Goal: Ask a question

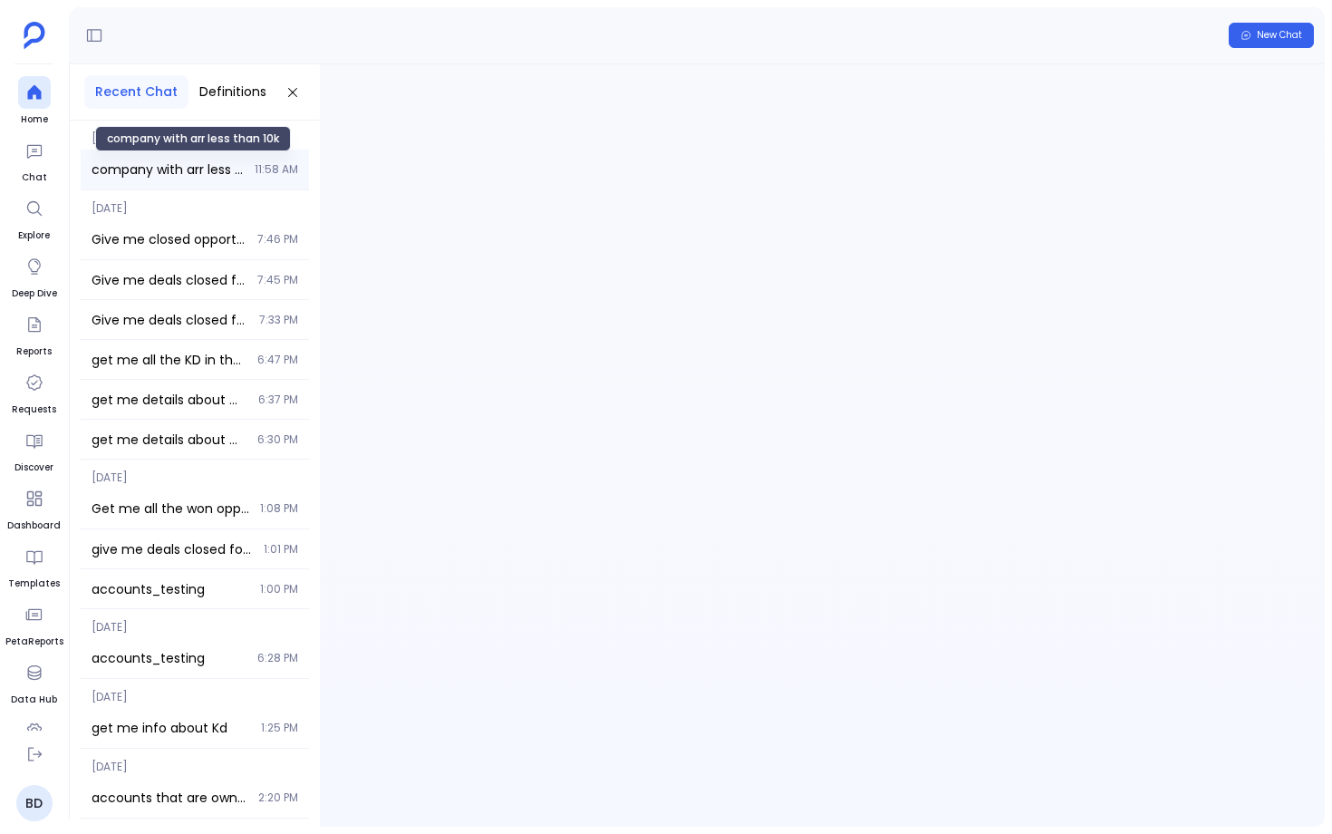
click at [198, 169] on span "company with arr less than 10k" at bounding box center [168, 169] width 152 height 18
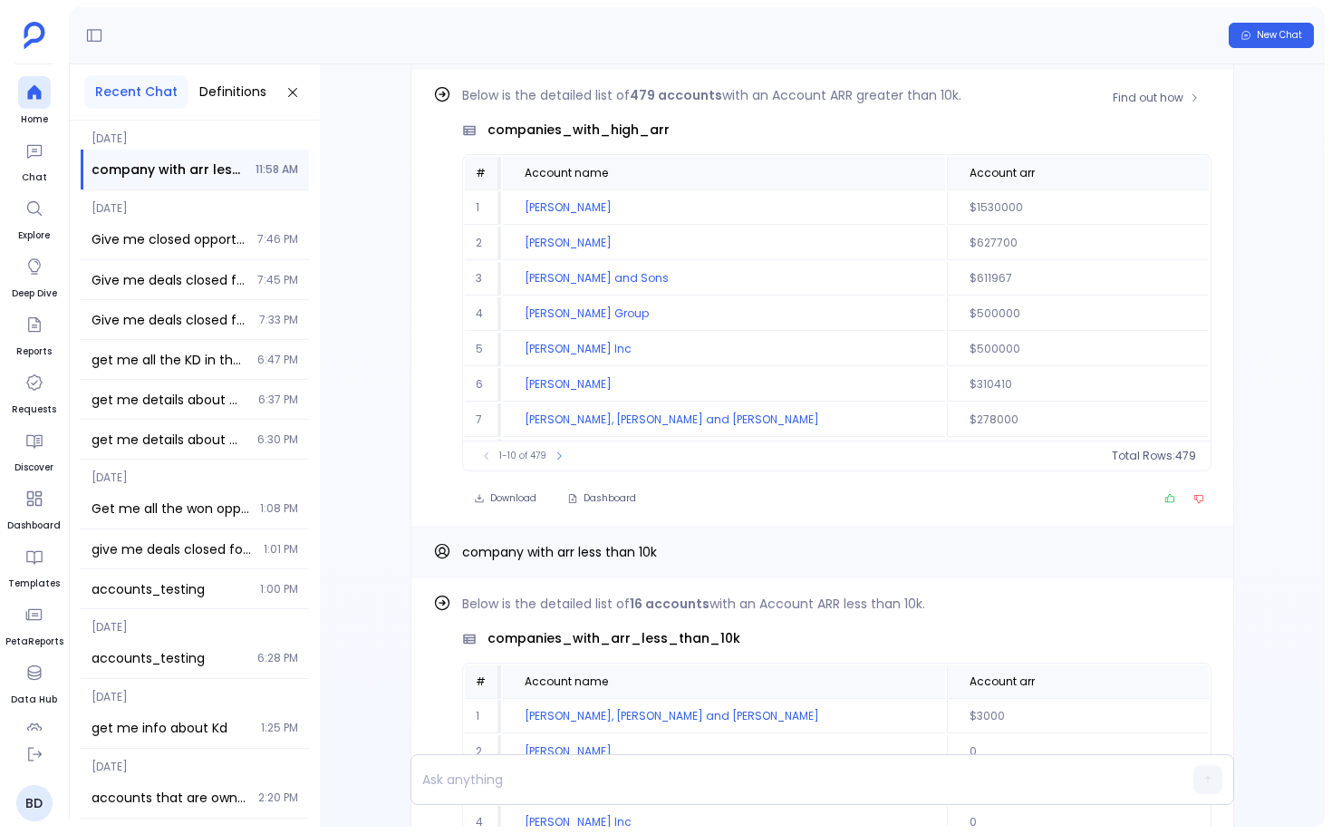
scroll to position [-372, 0]
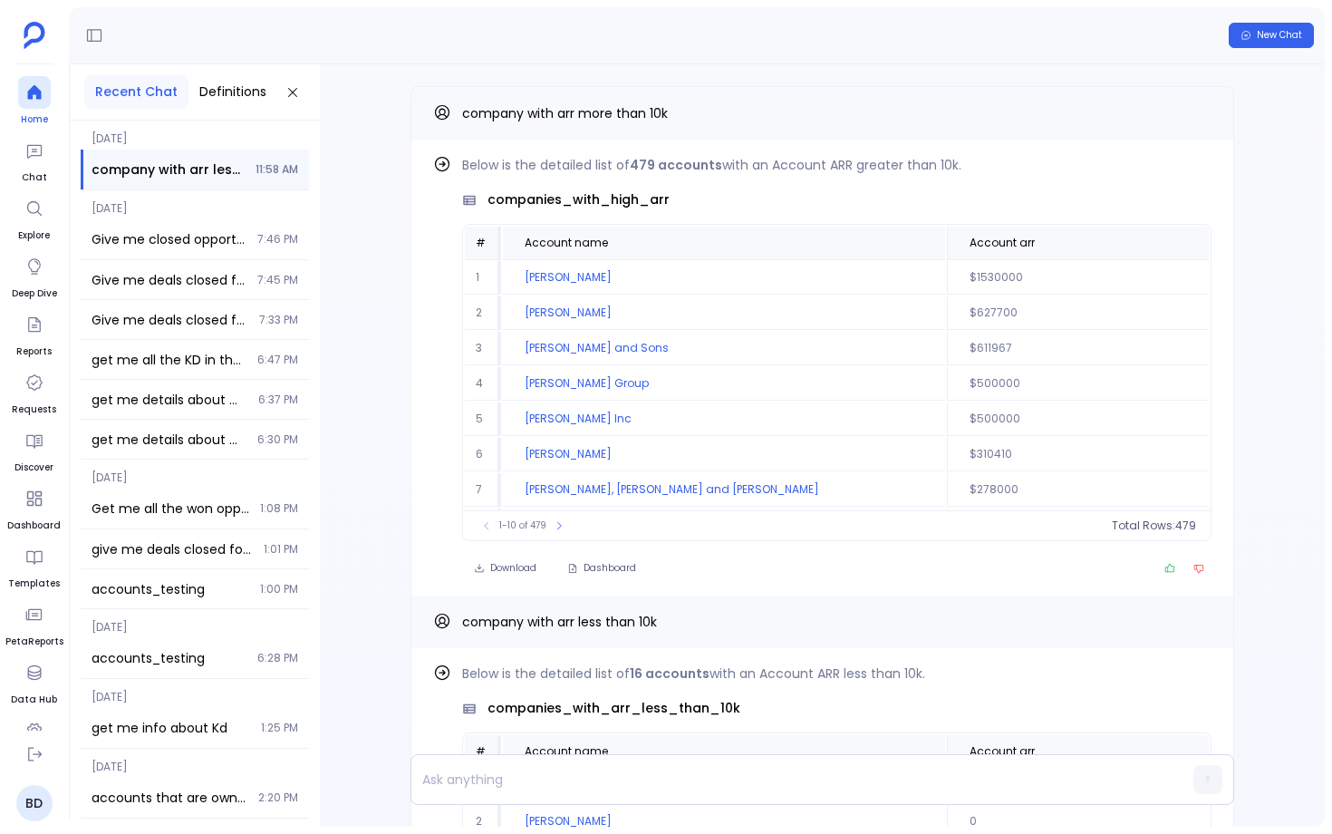
click at [48, 106] on link "Home" at bounding box center [34, 101] width 33 height 51
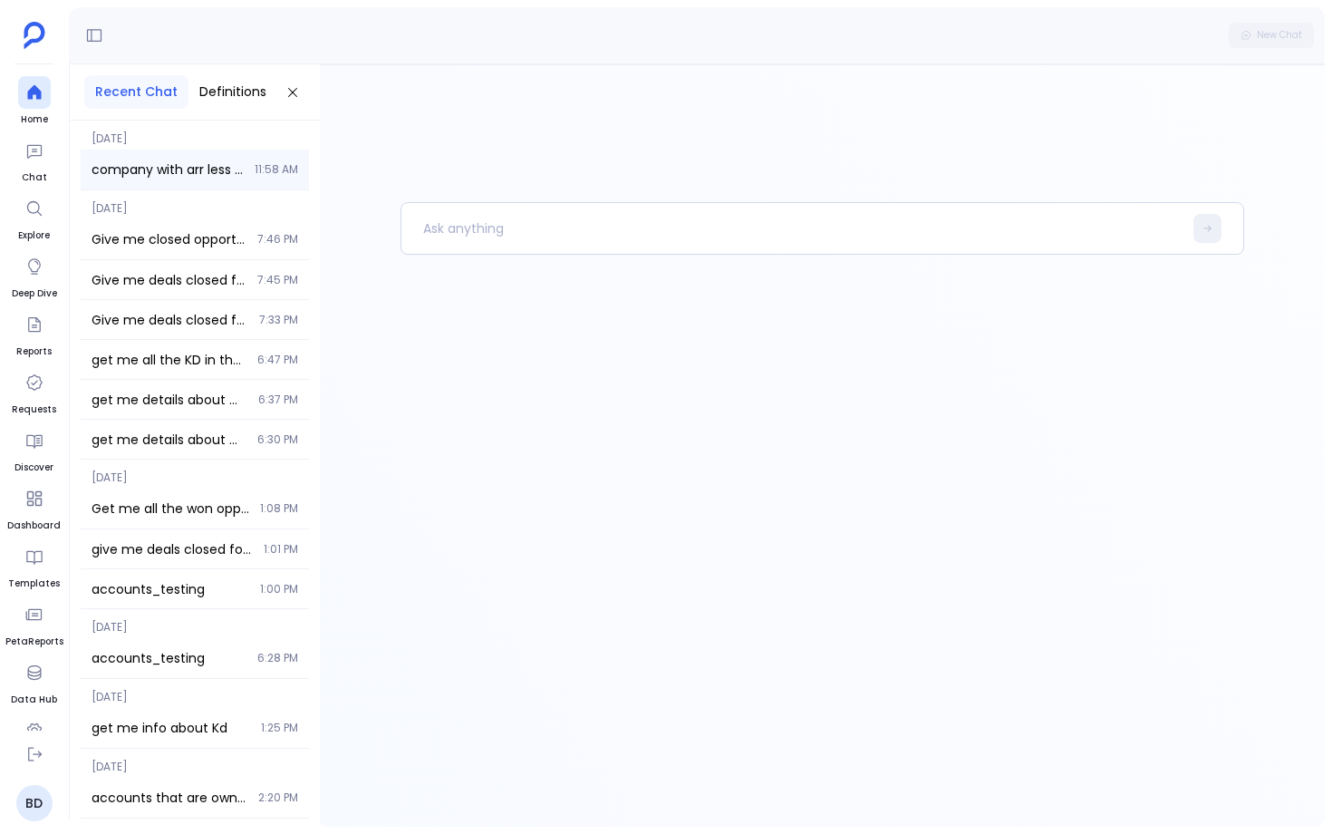
click at [242, 159] on div "company with arr less than 10k 11:58 AM" at bounding box center [195, 170] width 228 height 40
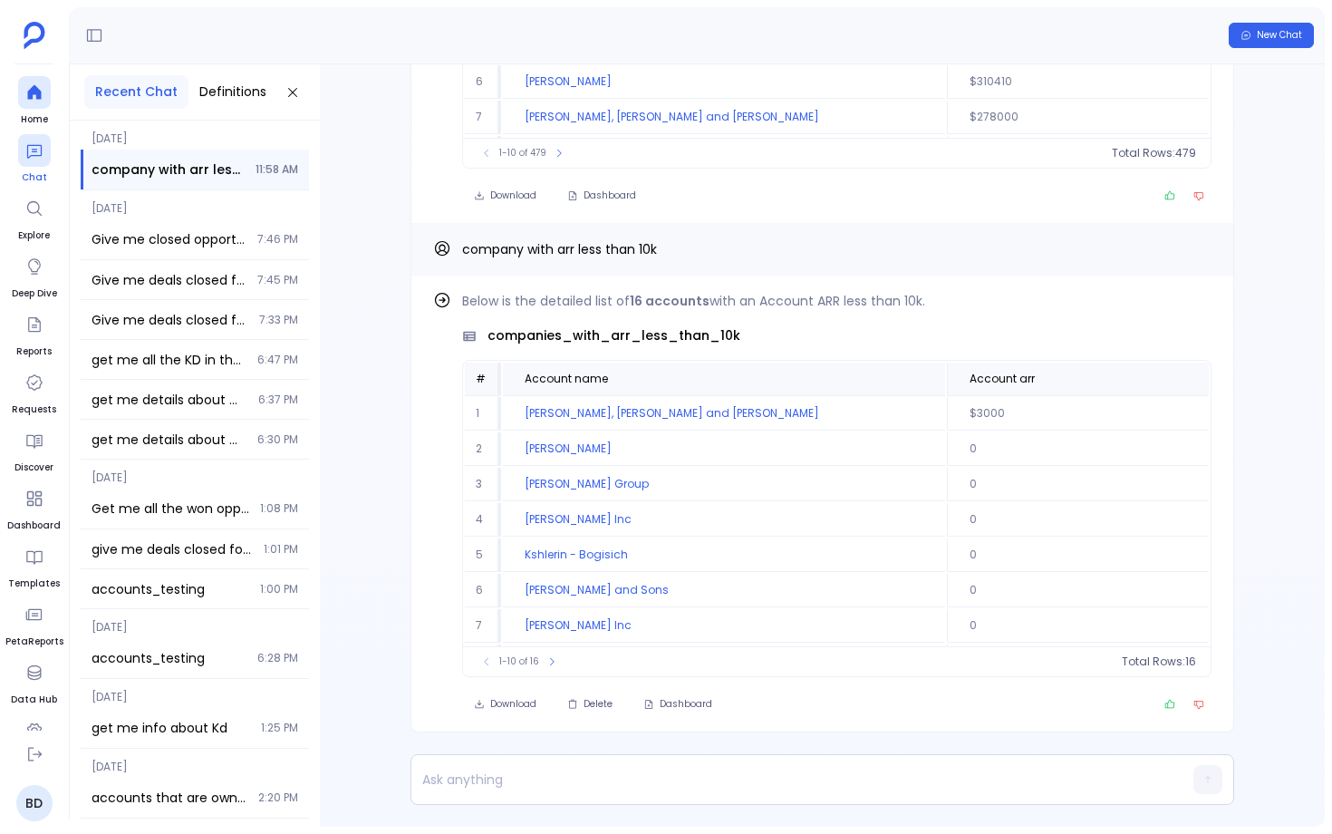
click at [19, 168] on link "Chat" at bounding box center [34, 159] width 33 height 51
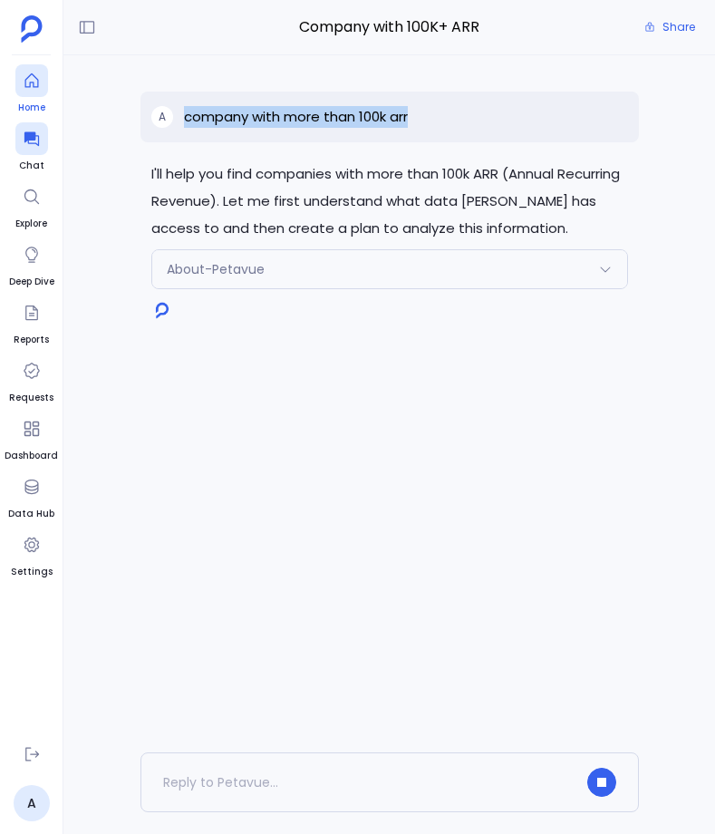
click at [27, 90] on div at bounding box center [31, 80] width 33 height 33
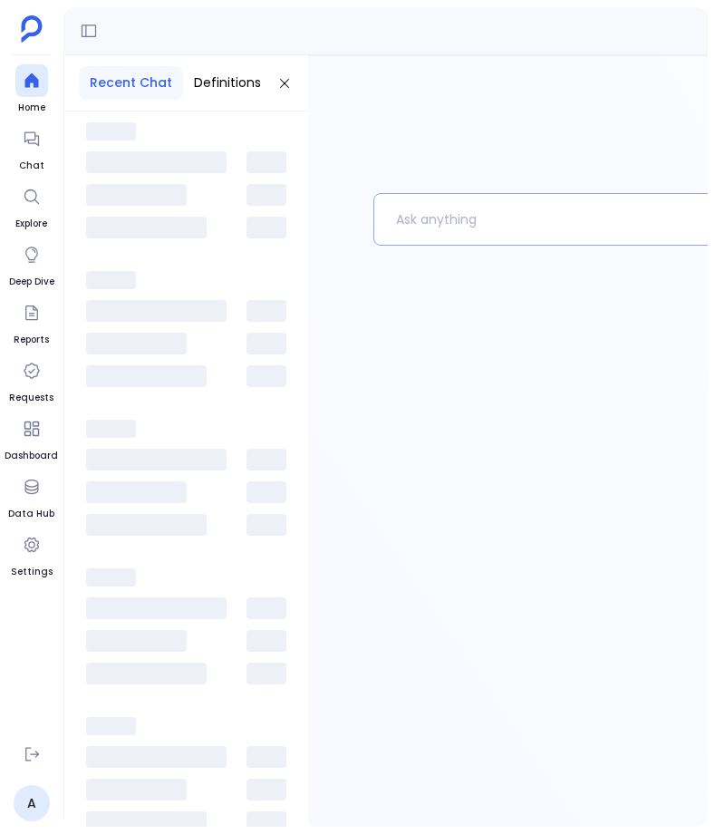
click at [433, 221] on p at bounding box center [685, 219] width 623 height 47
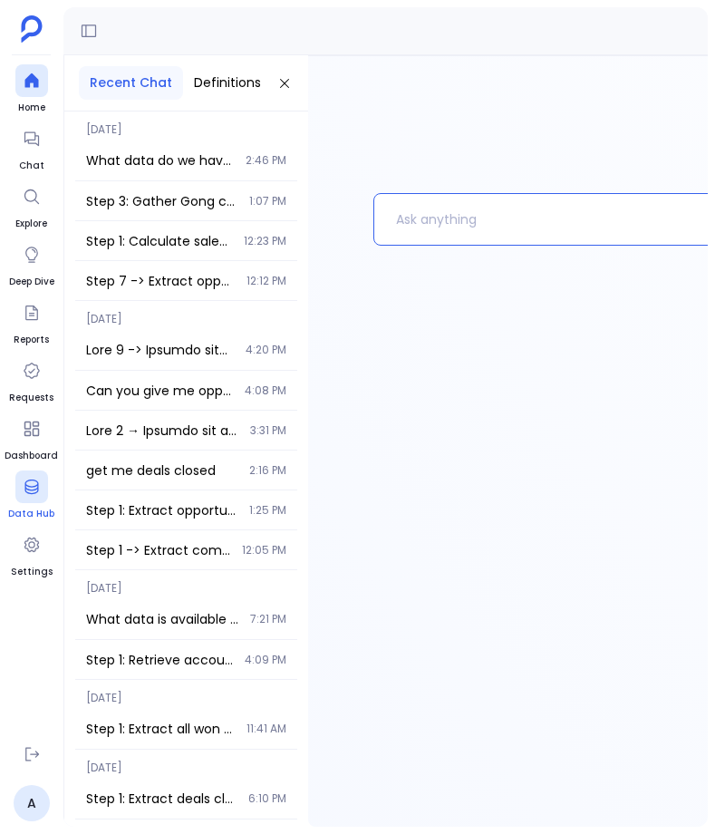
click at [30, 475] on div at bounding box center [31, 486] width 33 height 33
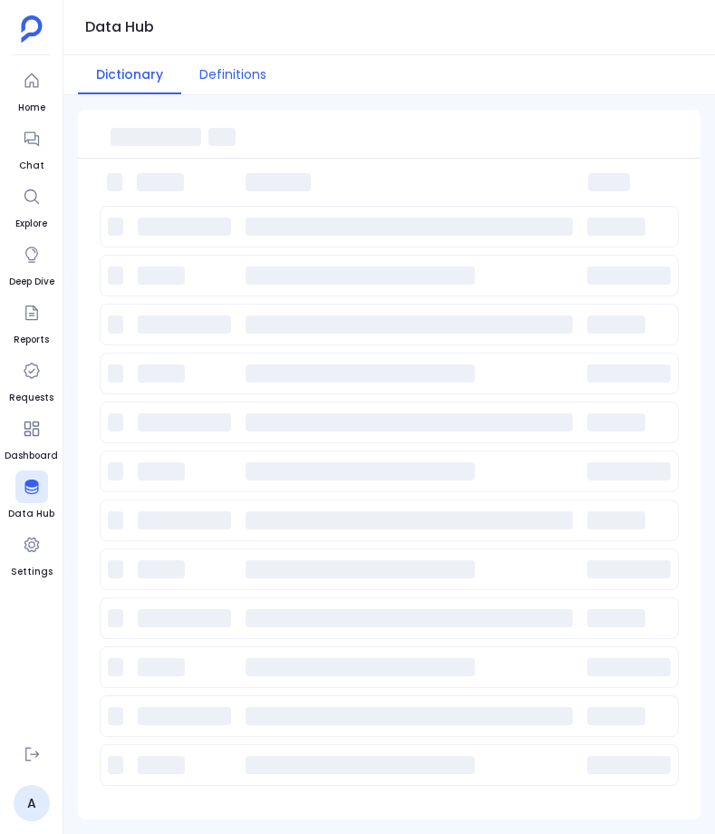
click at [240, 74] on button "Definitions" at bounding box center [232, 74] width 103 height 39
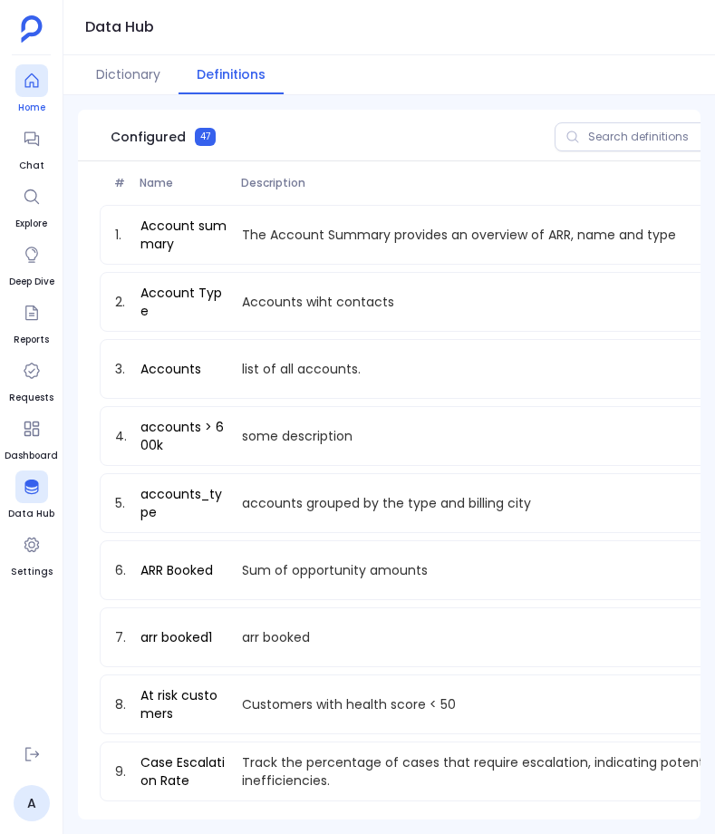
click at [38, 78] on icon at bounding box center [32, 81] width 18 height 18
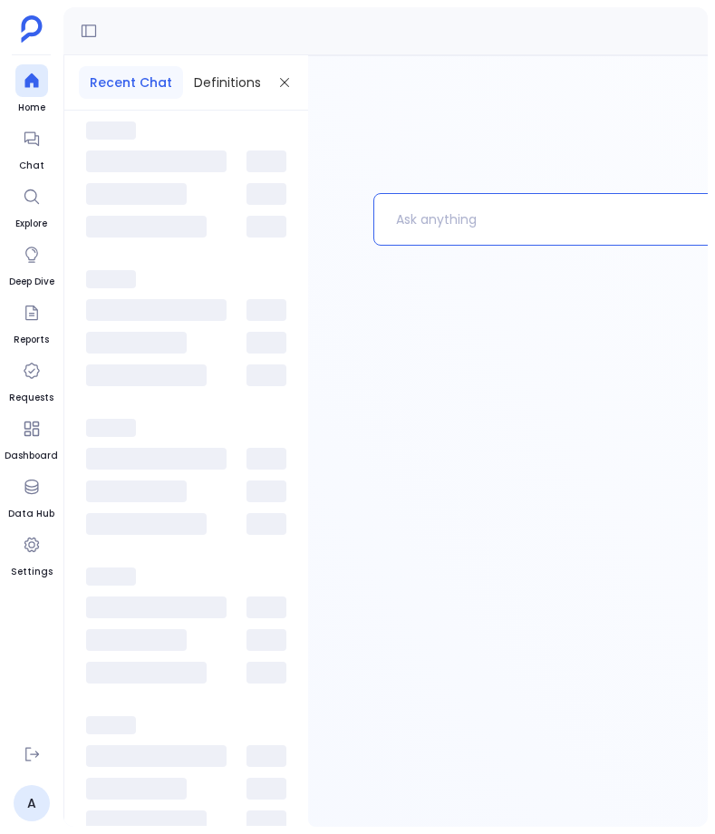
click at [444, 234] on p at bounding box center [685, 219] width 622 height 47
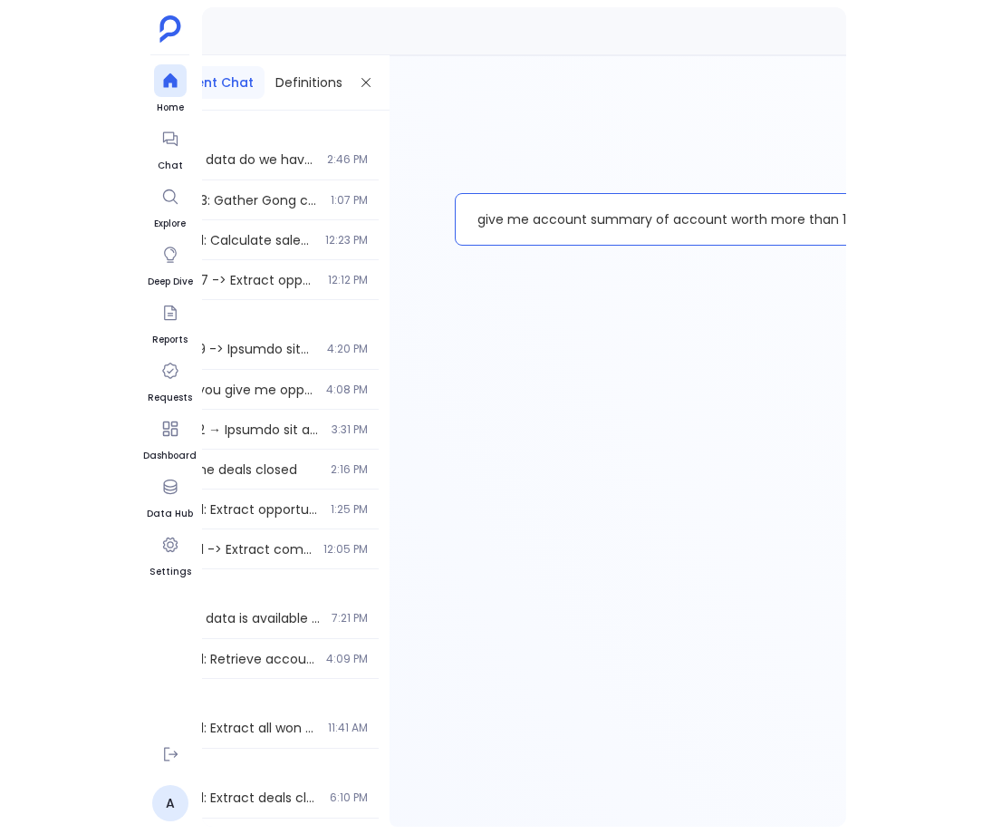
scroll to position [0, 64]
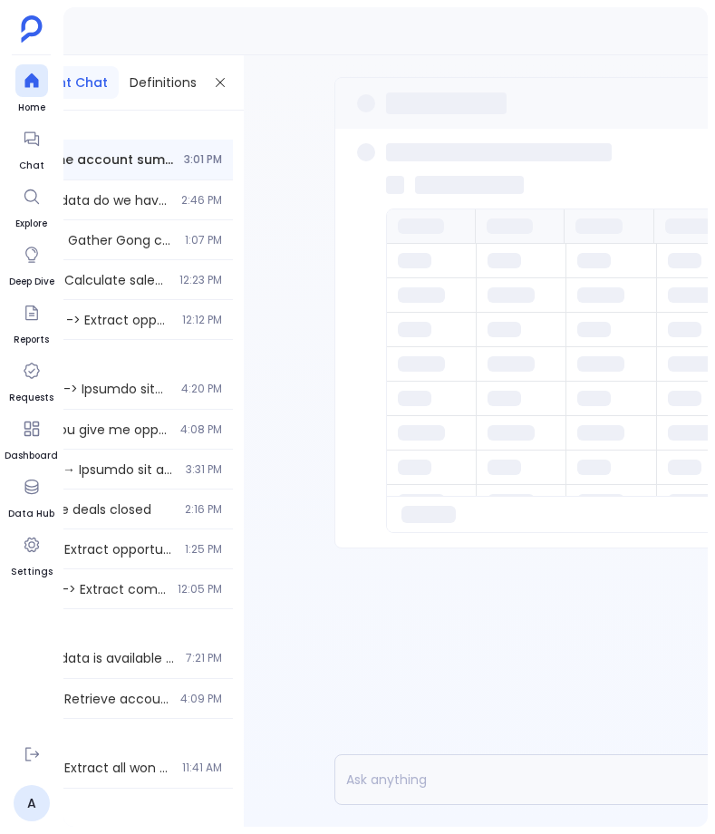
click at [714, 59] on div "Delete Chat New Chat Recent Chat Definitions Today give me account summary of a…" at bounding box center [389, 417] width 652 height 834
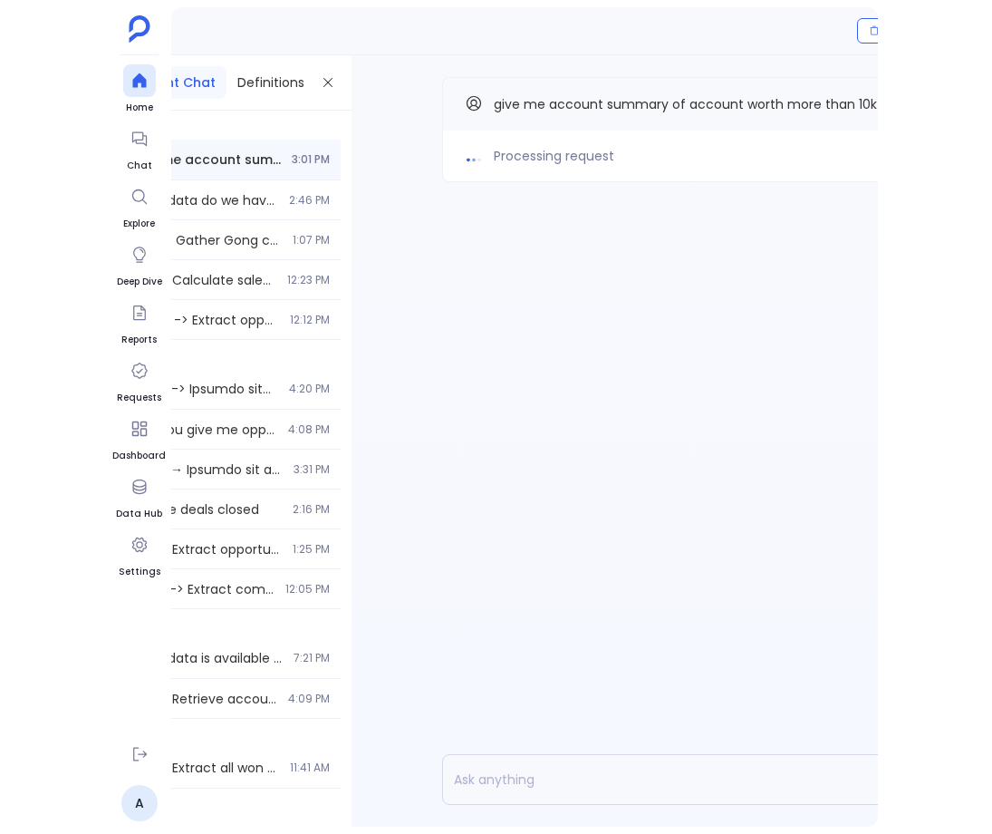
scroll to position [0, 30]
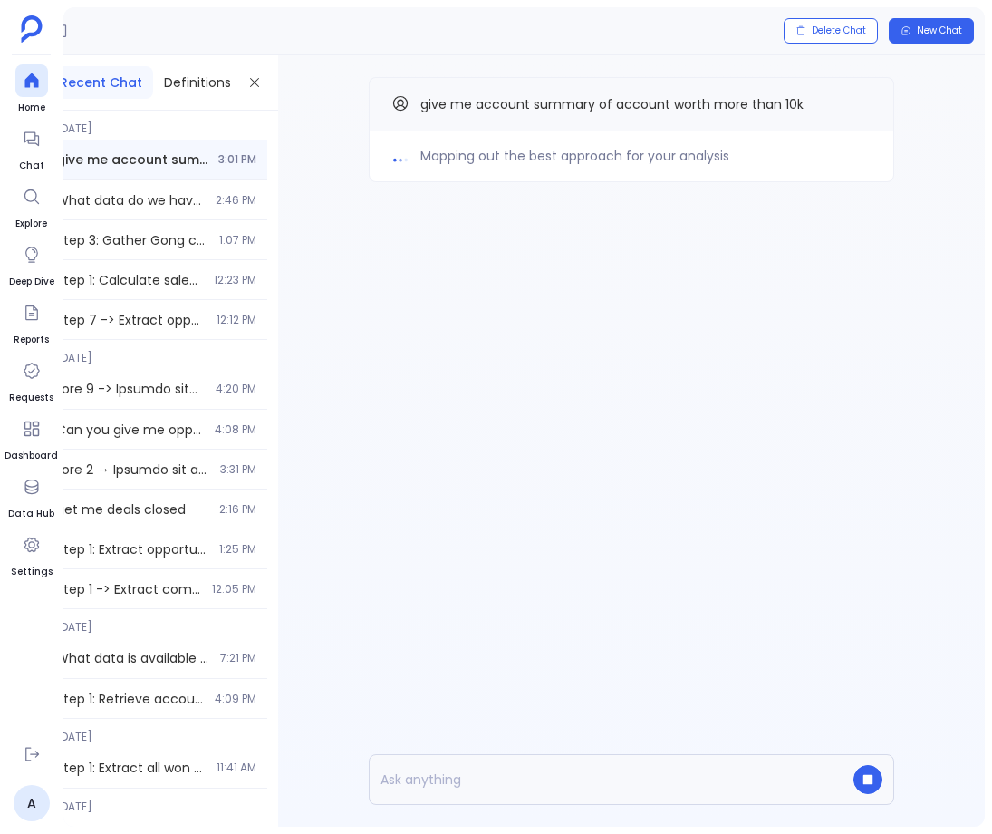
click at [559, 280] on div "Mapping out the best approach for your analysis give me account summary of acco…" at bounding box center [631, 440] width 707 height 771
